Goal: Task Accomplishment & Management: Complete application form

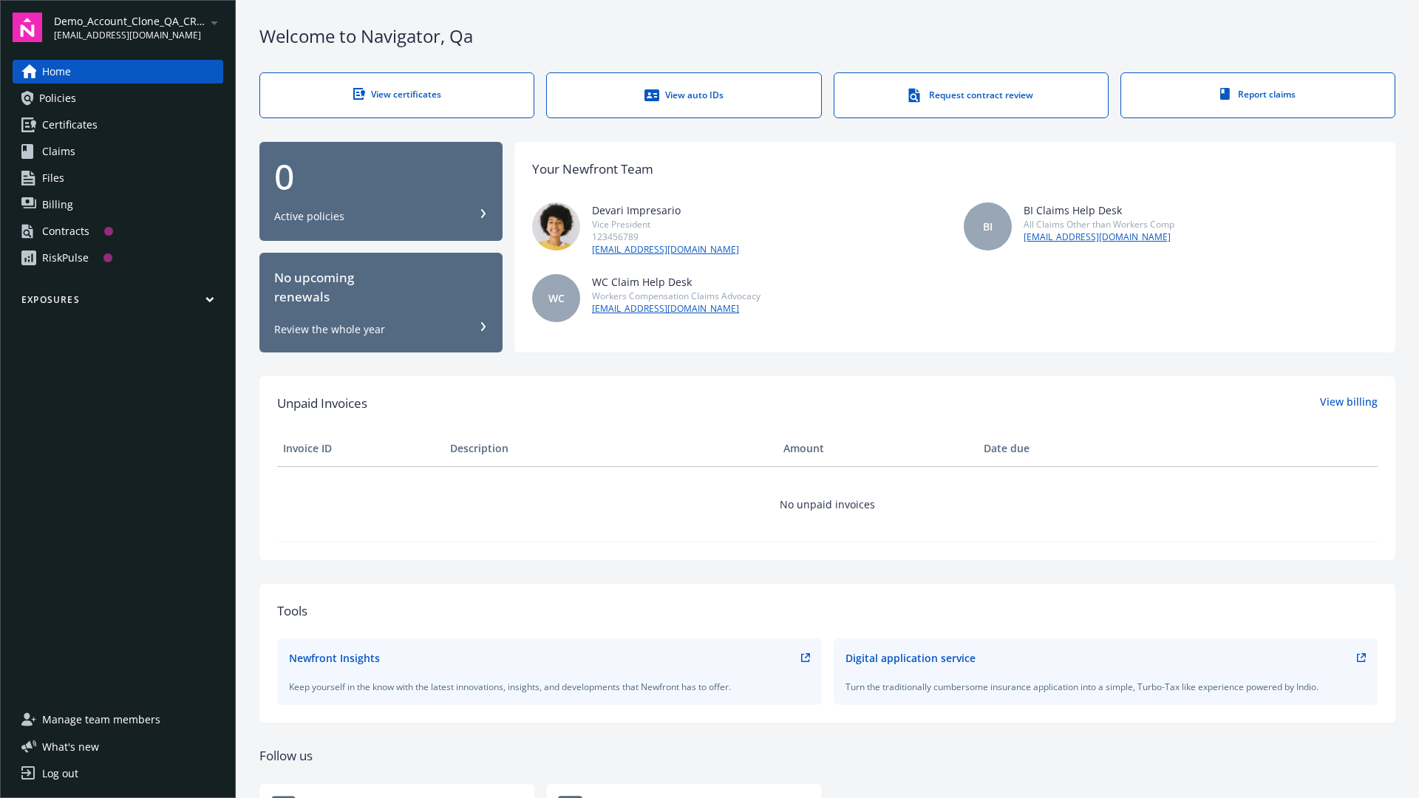
click at [138, 27] on span "Demo_Account_Clone_QA_CR_Tests_Prospect" at bounding box center [129, 21] width 151 height 16
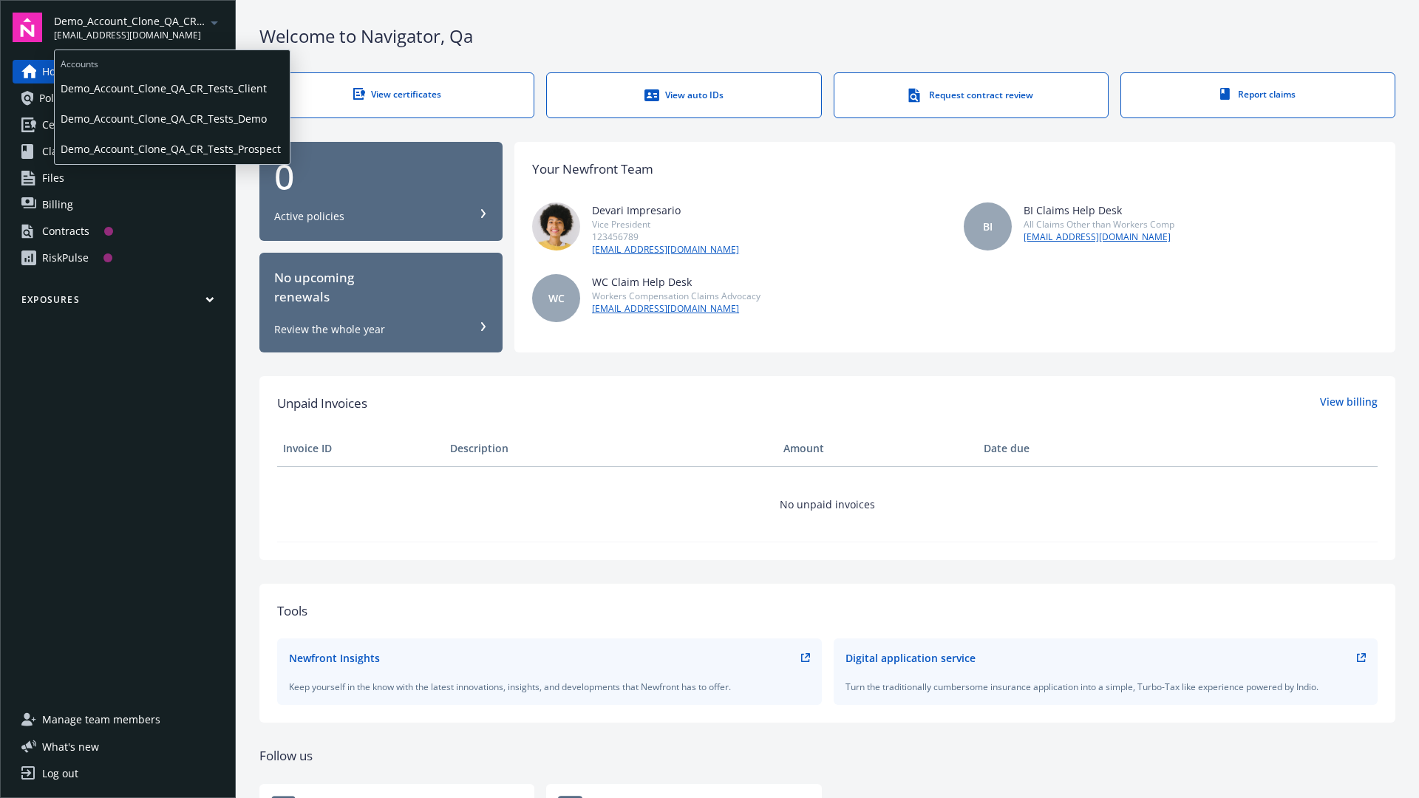
click at [171, 88] on span "Demo_Account_Clone_QA_CR_Tests_Client" at bounding box center [172, 88] width 223 height 30
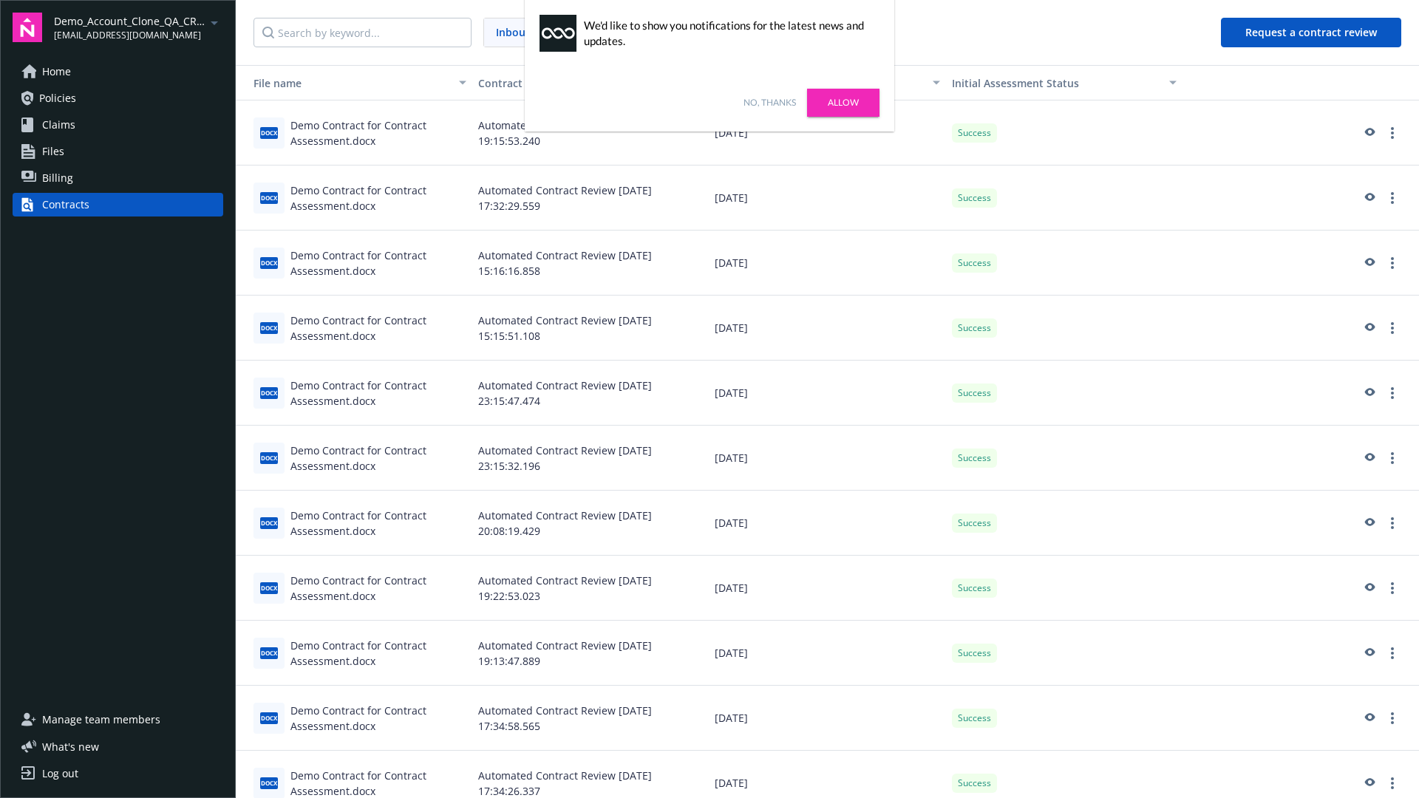
click at [769, 103] on link "No, thanks" at bounding box center [769, 102] width 52 height 13
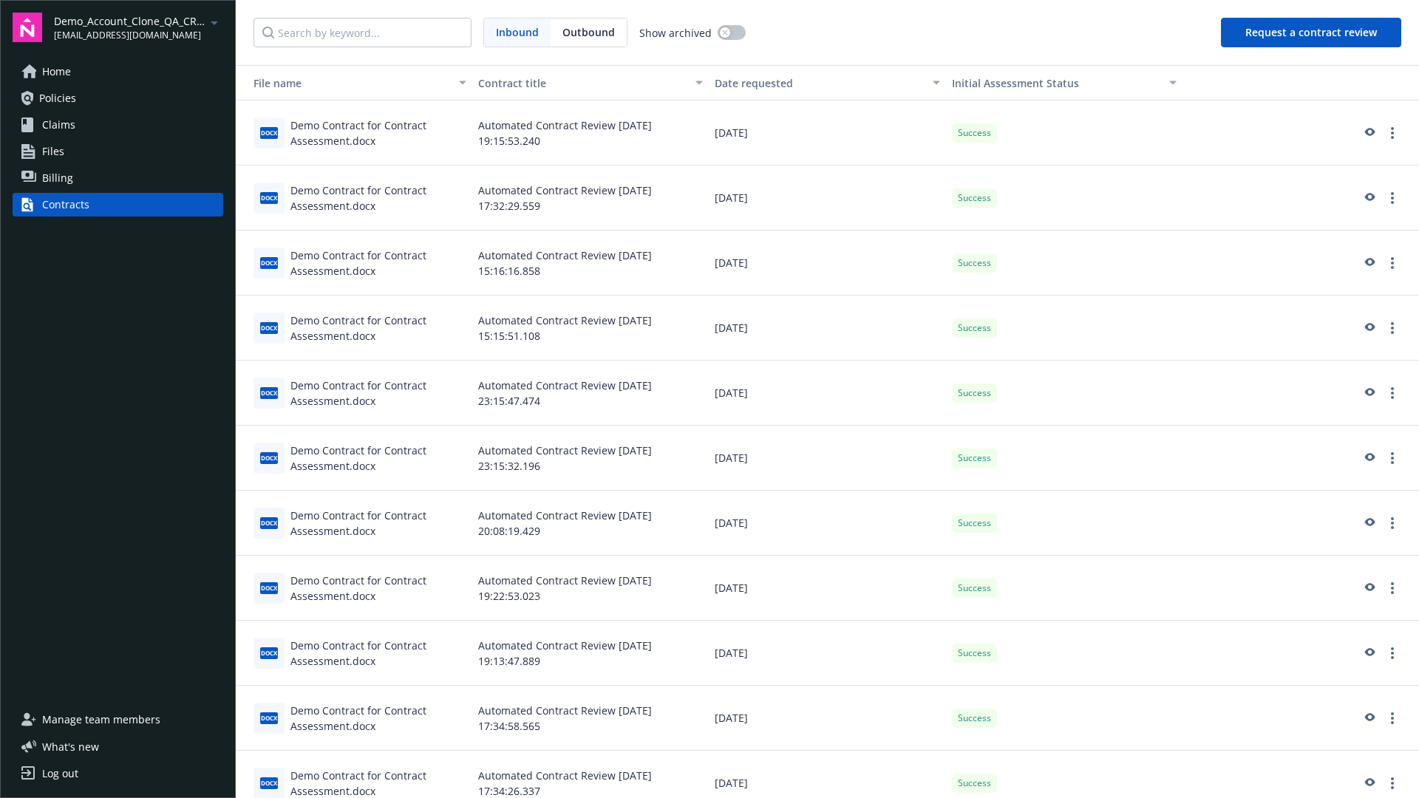
click at [1312, 33] on button "Request a contract review" at bounding box center [1311, 33] width 180 height 30
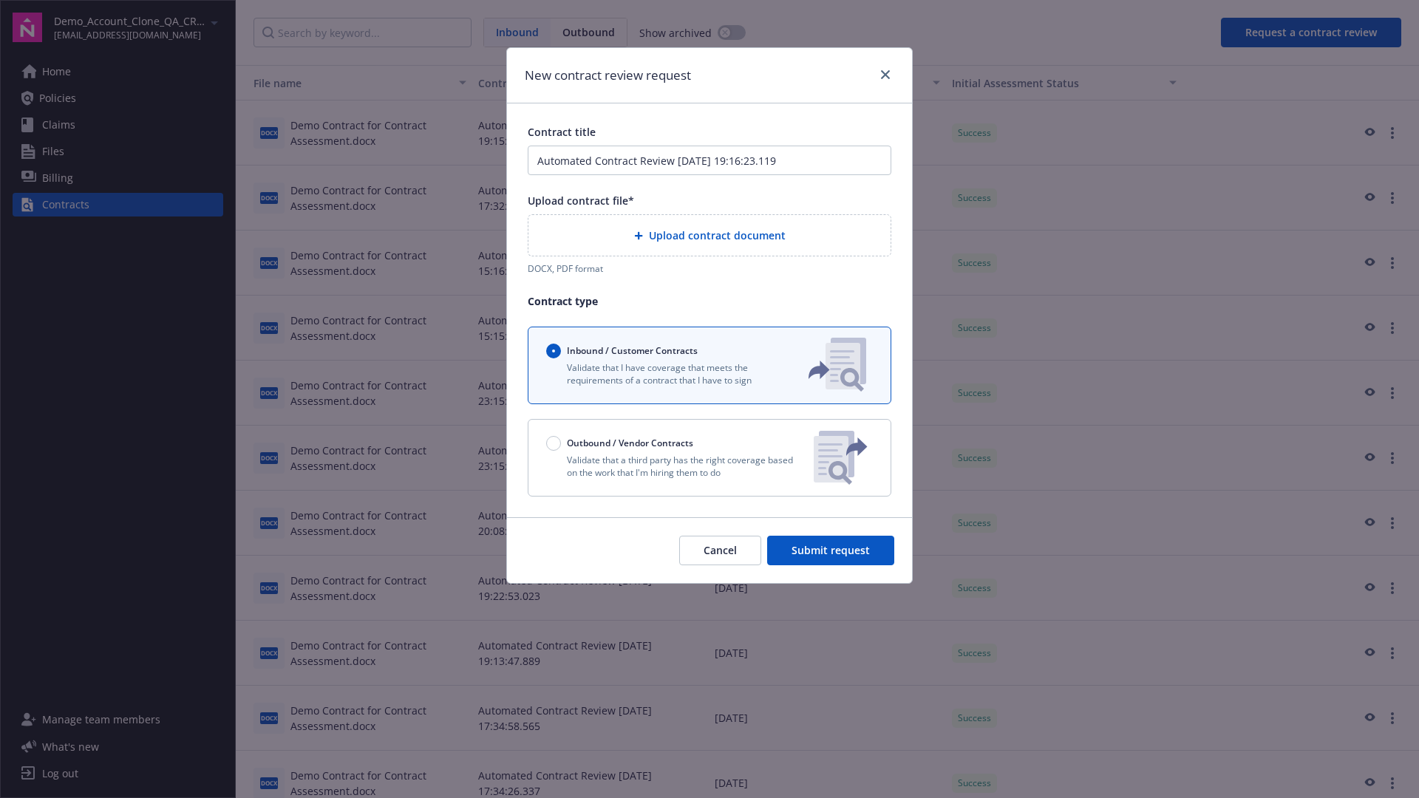
type input "Automated Contract Review [DATE] 19:16:23.119"
click at [709, 457] on p "Validate that a third party has the right coverage based on the work that I'm h…" at bounding box center [674, 466] width 256 height 25
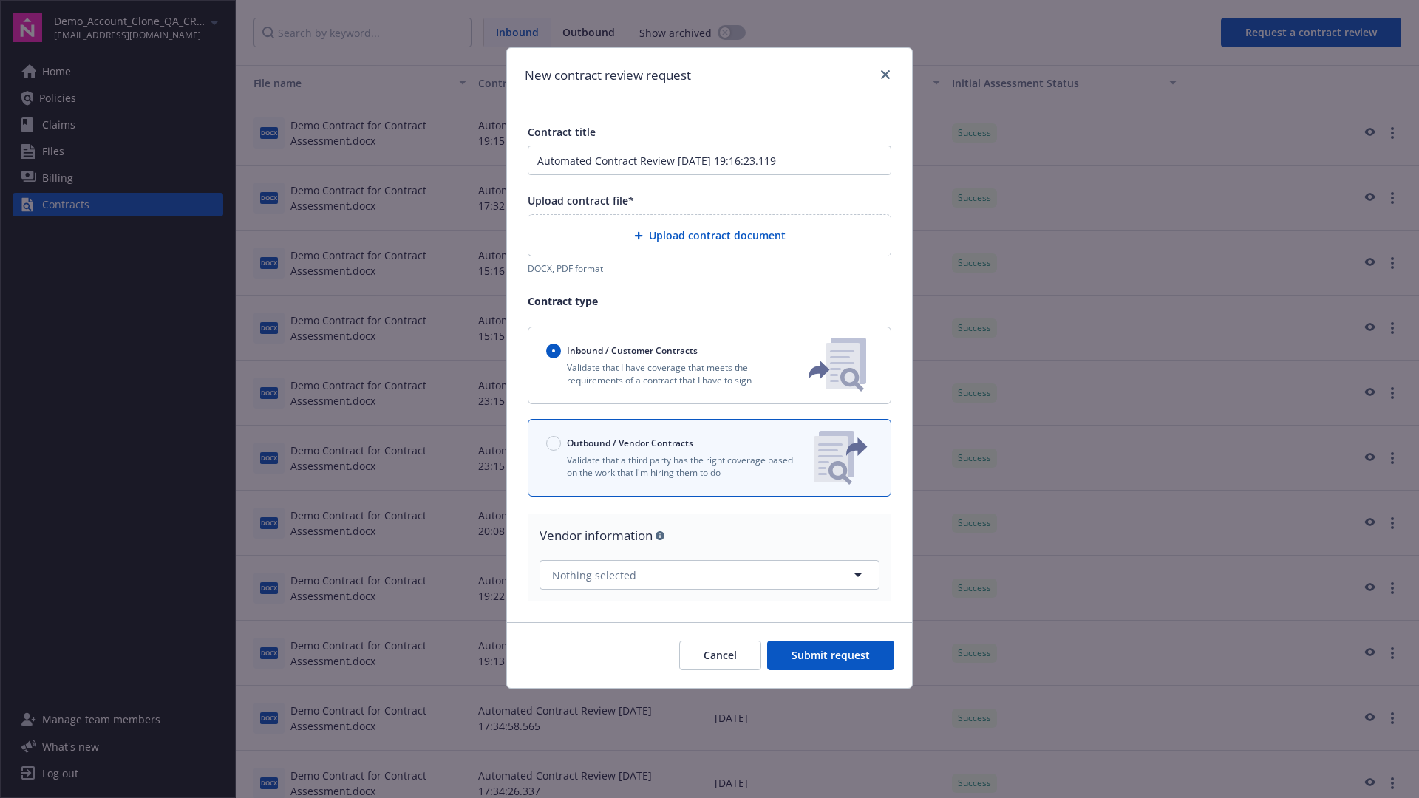
radio input "false"
radio input "true"
click at [831, 649] on span "Submit request" at bounding box center [830, 655] width 78 height 14
